Goal: Information Seeking & Learning: Learn about a topic

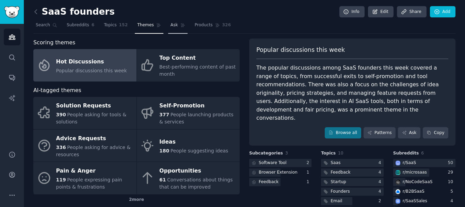
click at [168, 28] on link "Ask" at bounding box center [177, 27] width 19 height 14
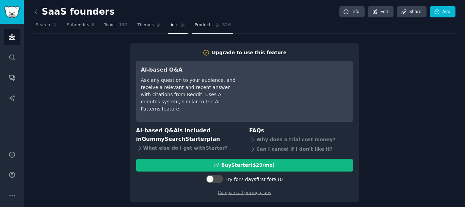
click at [195, 26] on span "Products" at bounding box center [204, 25] width 18 height 6
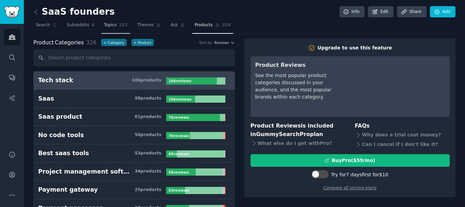
click at [110, 28] on link "Topics 152" at bounding box center [115, 27] width 29 height 14
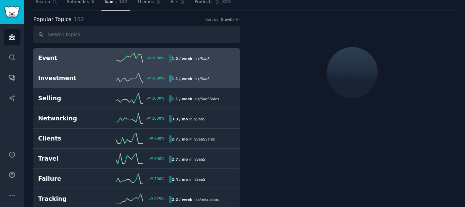
scroll to position [34, 0]
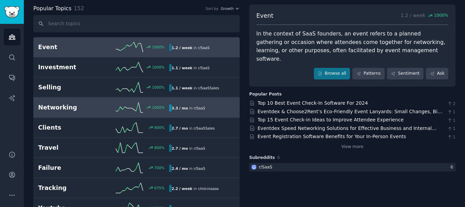
click at [82, 107] on h2 "Networking" at bounding box center [71, 107] width 66 height 9
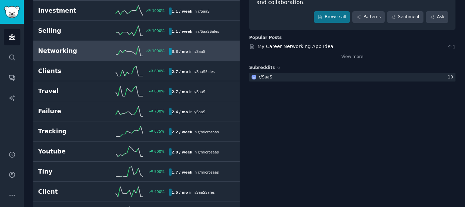
scroll to position [102, 0]
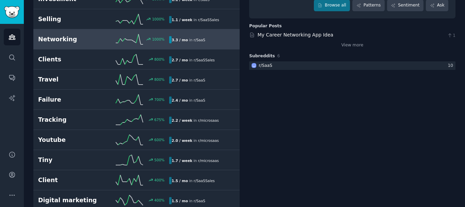
click at [82, 106] on link "Failure 700 % 2.4 / mo in r/ SaaS" at bounding box center [136, 100] width 206 height 20
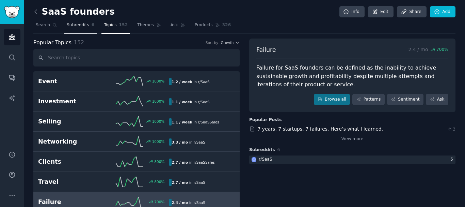
click at [76, 27] on span "Subreddits" at bounding box center [78, 25] width 22 height 6
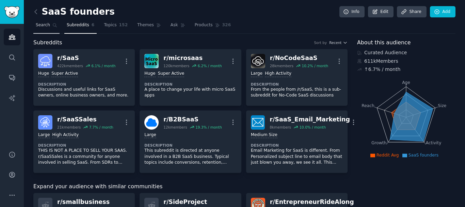
click at [43, 29] on link "Search" at bounding box center [46, 27] width 26 height 14
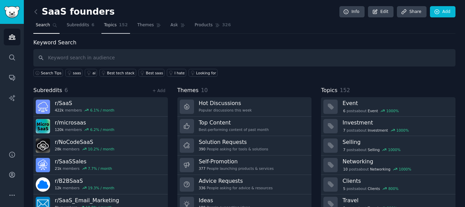
click at [119, 27] on span "152" at bounding box center [123, 25] width 9 height 6
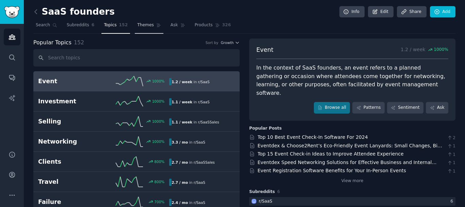
click at [137, 22] on span "Themes" at bounding box center [145, 25] width 17 height 6
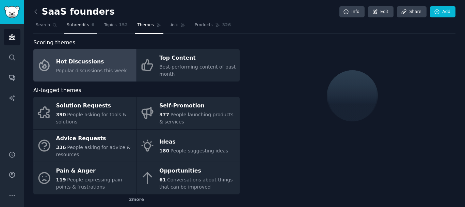
click at [76, 25] on span "Subreddits" at bounding box center [78, 25] width 22 height 6
